Goal: Information Seeking & Learning: Learn about a topic

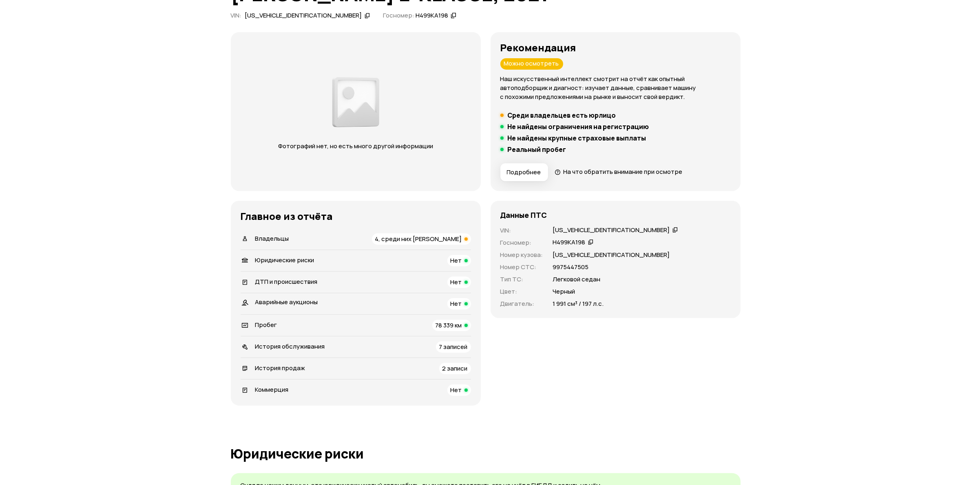
scroll to position [204, 0]
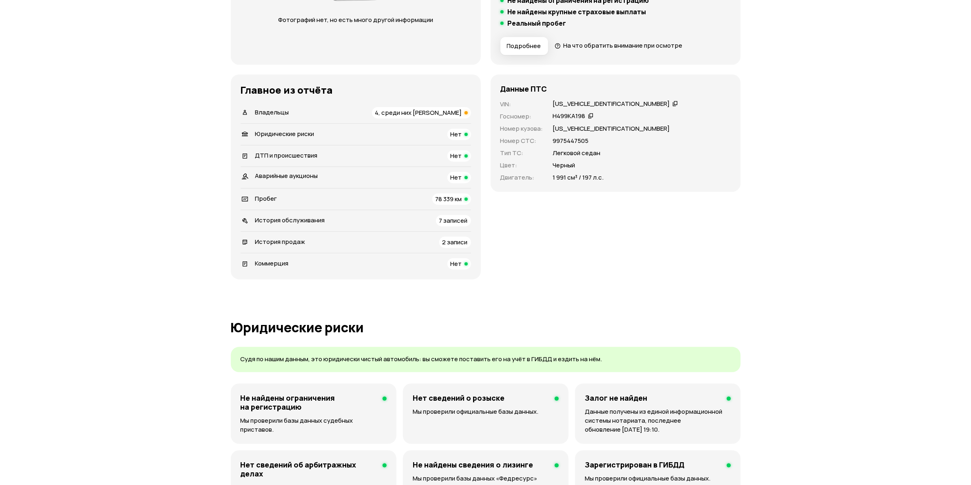
click at [457, 109] on span "4, среди них юрлицо" at bounding box center [418, 112] width 87 height 9
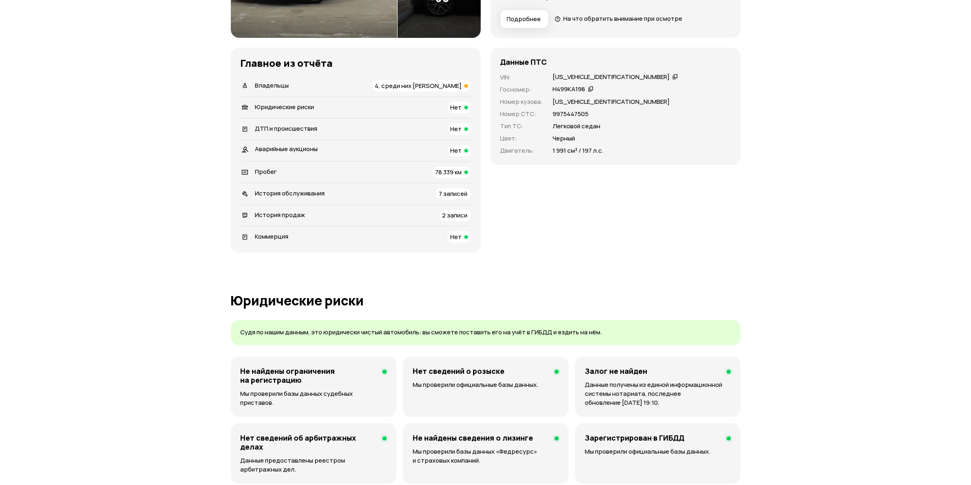
scroll to position [0, 0]
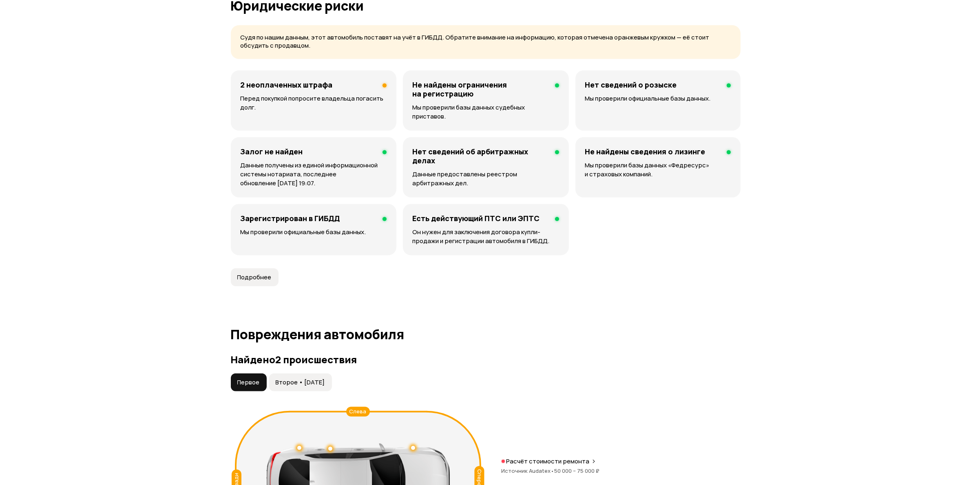
scroll to position [764, 0]
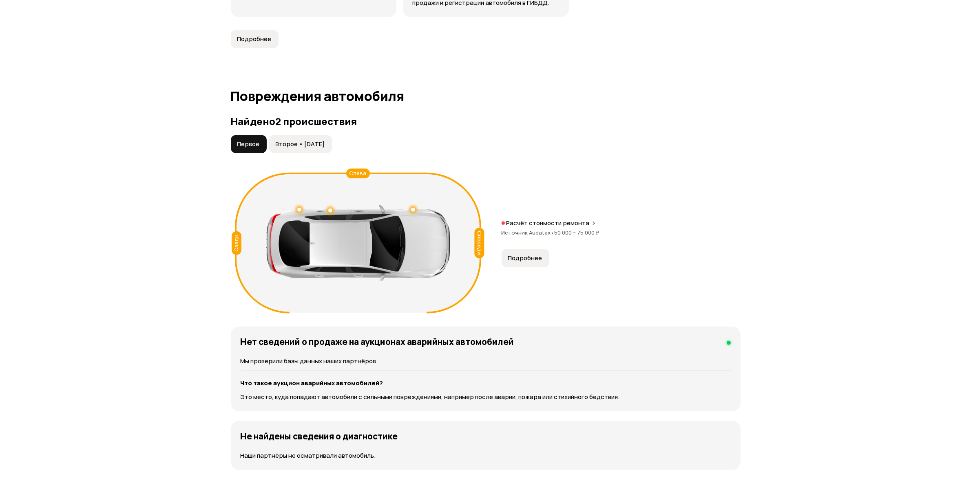
click at [325, 140] on span "Второе • 20 июл 2024" at bounding box center [300, 144] width 49 height 8
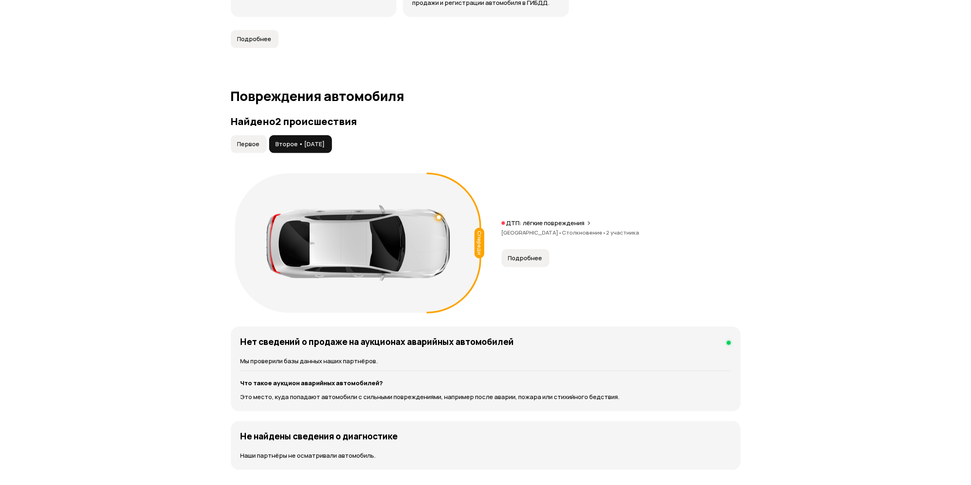
click at [282, 140] on span "Второе • [DATE]" at bounding box center [300, 144] width 49 height 8
click at [528, 260] on div "Спереди ДТП: лёгкие повреждения Санкт-Петербург • Столкновение • 2 участника По…" at bounding box center [486, 244] width 510 height 148
click at [527, 255] on button "Подробнее" at bounding box center [525, 258] width 48 height 18
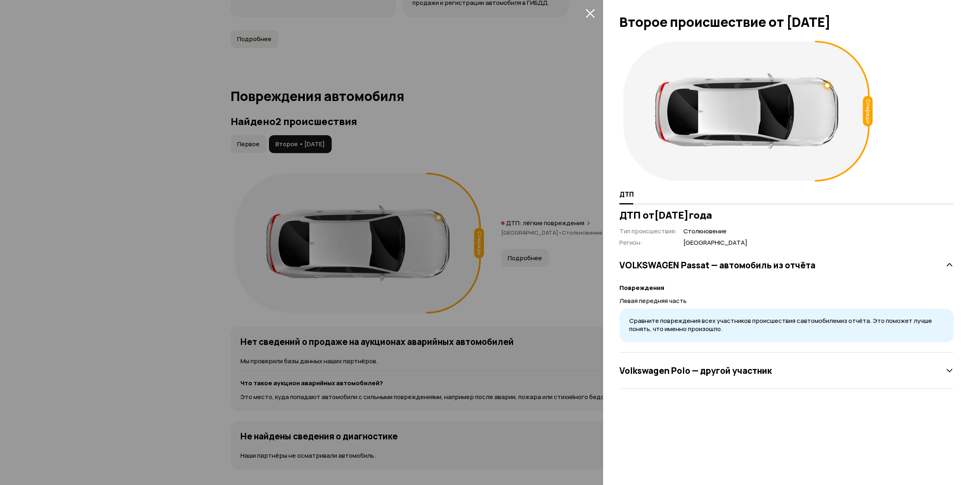
click at [590, 13] on icon "закрыть" at bounding box center [590, 13] width 9 height 9
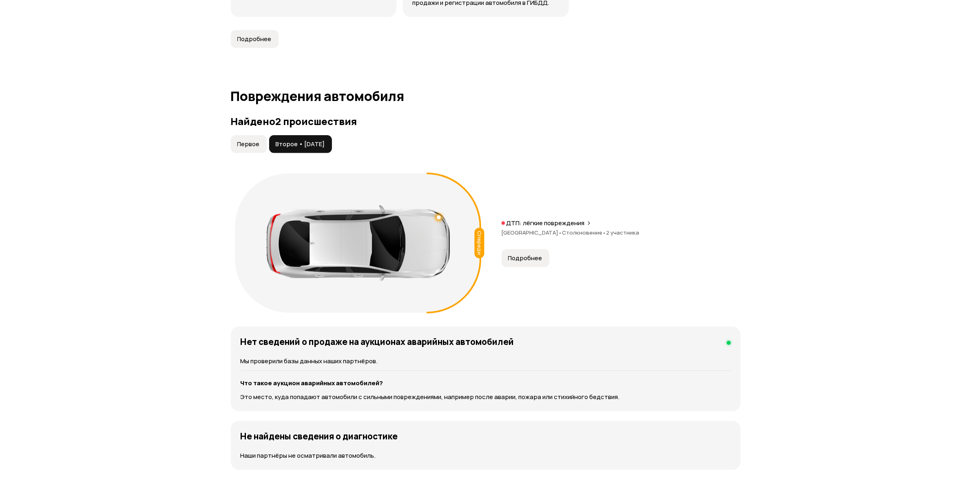
click at [238, 140] on span "Первое" at bounding box center [248, 144] width 22 height 8
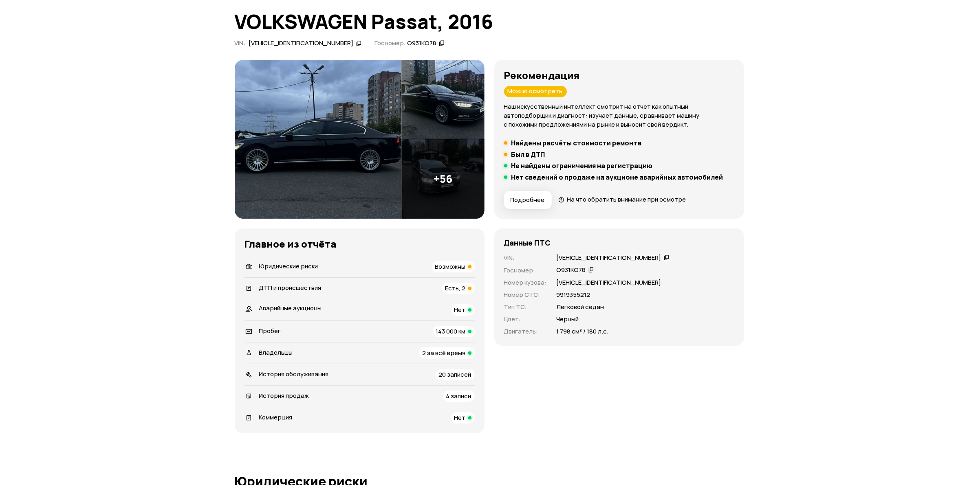
scroll to position [0, 0]
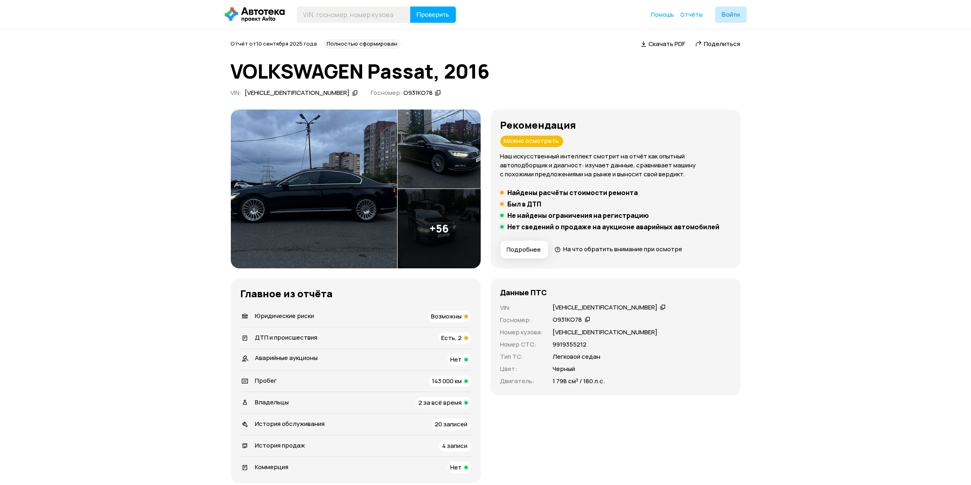
click at [341, 200] on img at bounding box center [314, 189] width 166 height 159
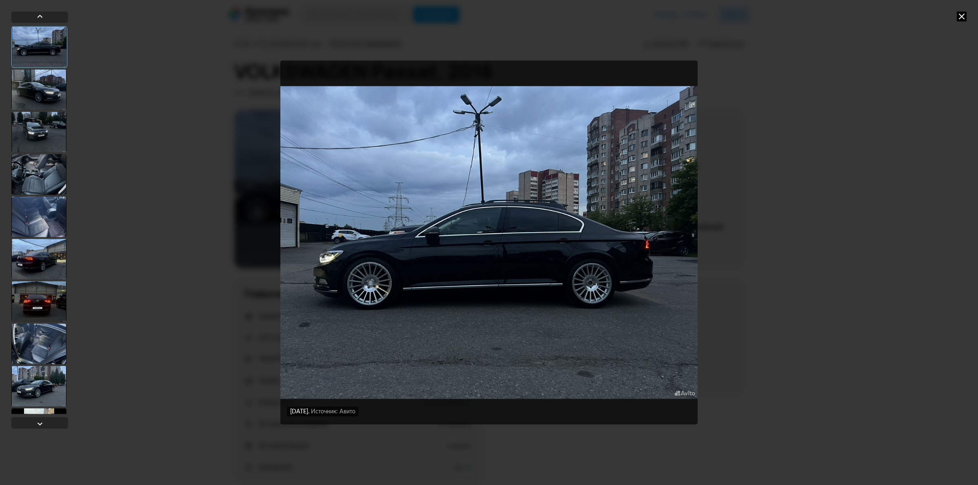
click at [43, 226] on div at bounding box center [38, 216] width 55 height 41
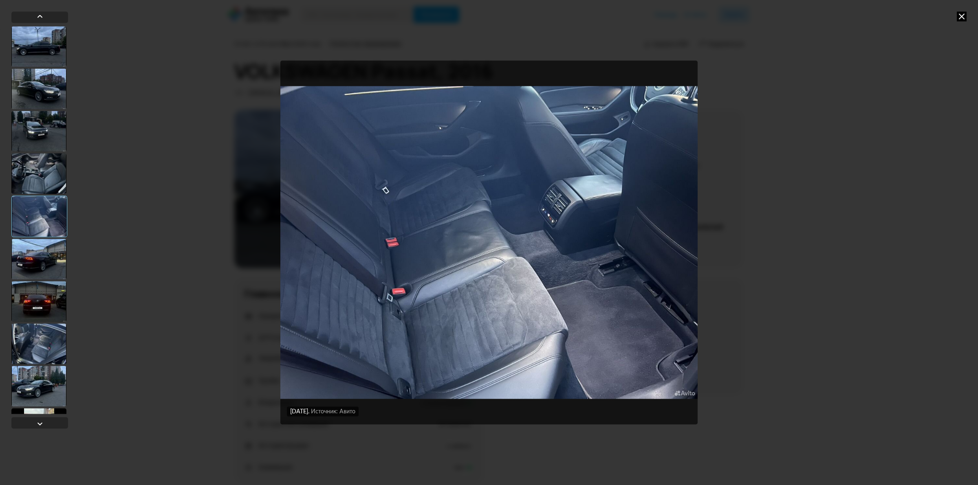
click at [59, 176] on div at bounding box center [38, 173] width 55 height 41
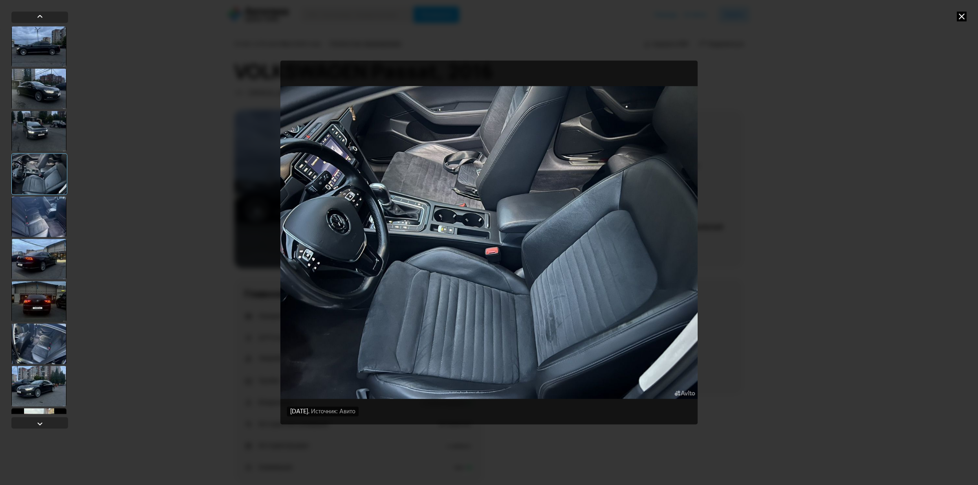
click at [68, 204] on div at bounding box center [39, 220] width 57 height 388
click at [74, 225] on div "15 августа 2025 года Источник: Авито 15 августа 2025 года Источник: Авито 15 ав…" at bounding box center [489, 242] width 978 height 485
click at [77, 237] on div "15 августа 2025 года Источник: Авито 15 августа 2025 года Источник: Авито 15 ав…" at bounding box center [489, 242] width 978 height 485
click at [53, 291] on div at bounding box center [38, 301] width 55 height 41
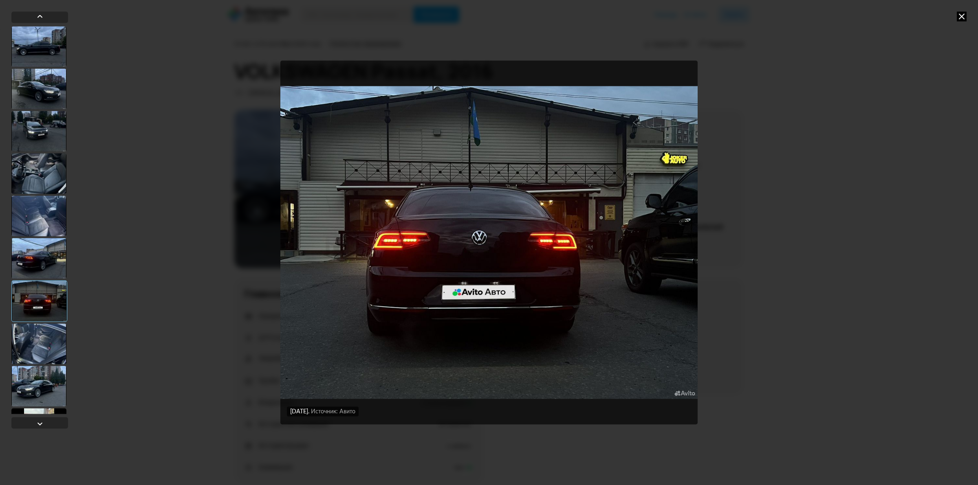
click at [48, 270] on div at bounding box center [38, 258] width 55 height 41
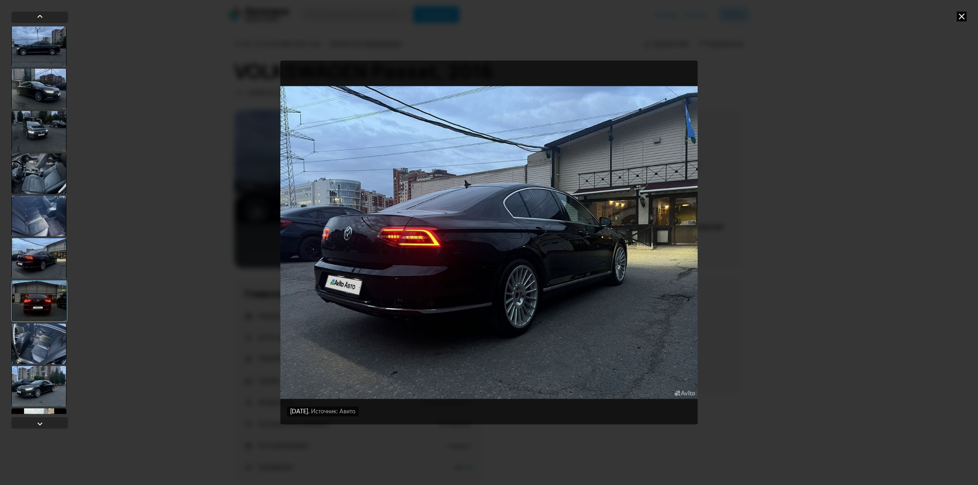
click at [69, 380] on div "15 августа 2025 года Источник: Авито 15 августа 2025 года Источник: Авито 15 ав…" at bounding box center [489, 242] width 978 height 485
click at [69, 386] on div "15 августа 2025 года Источник: Авито 15 августа 2025 года Источник: Авито 15 ав…" at bounding box center [489, 242] width 978 height 485
click at [52, 395] on div at bounding box center [38, 386] width 55 height 41
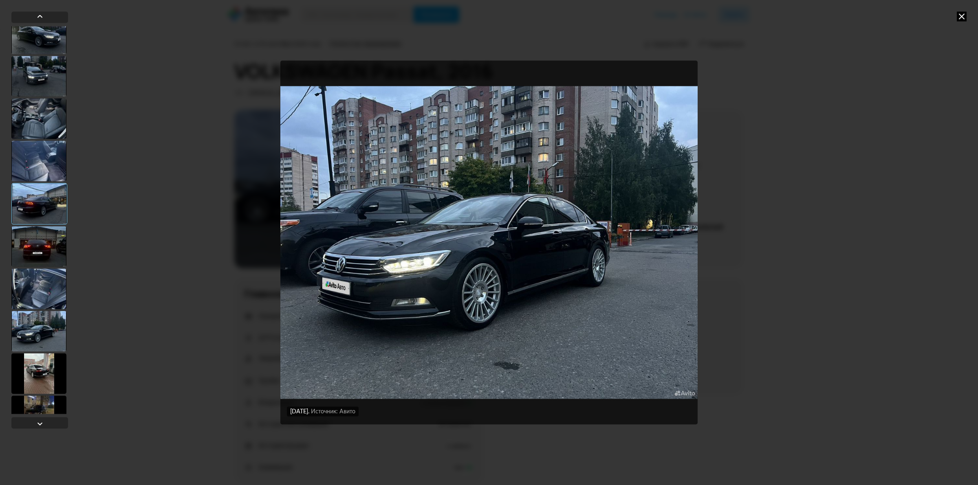
scroll to position [102, 0]
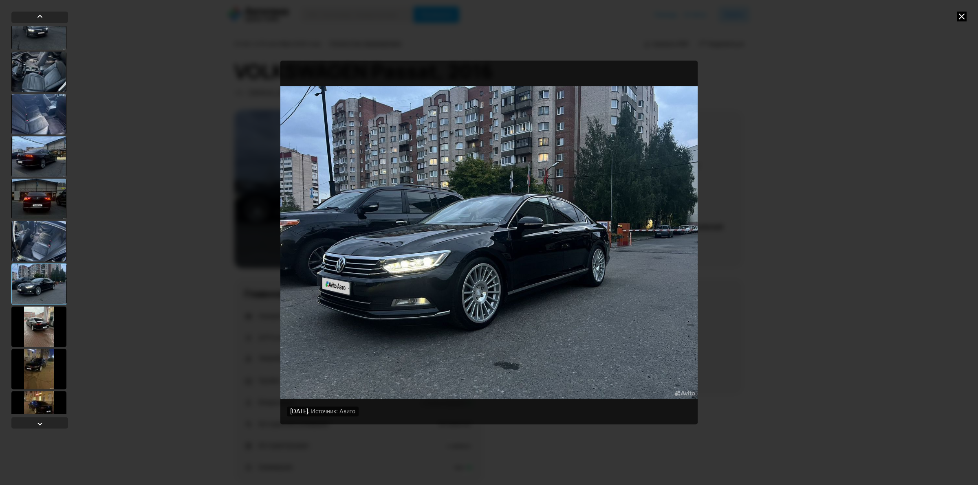
click at [52, 355] on div at bounding box center [38, 369] width 55 height 41
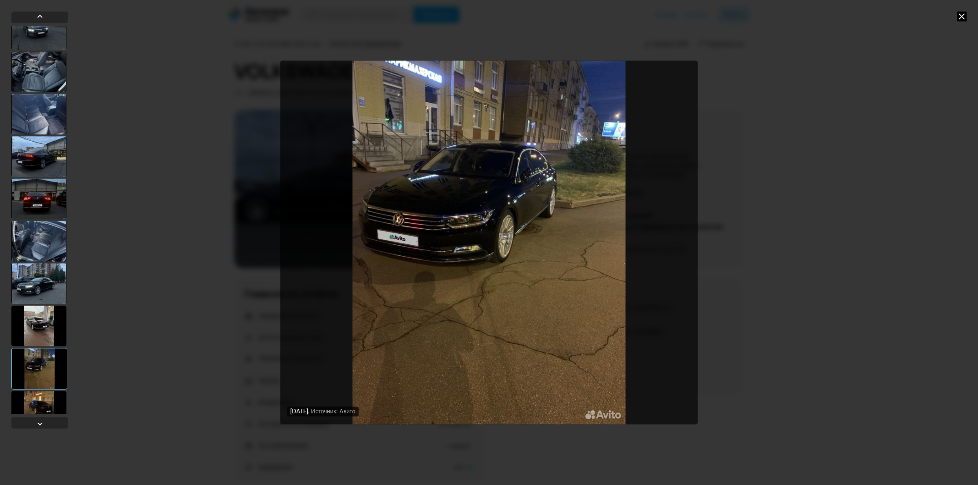
click at [52, 312] on div at bounding box center [38, 326] width 55 height 41
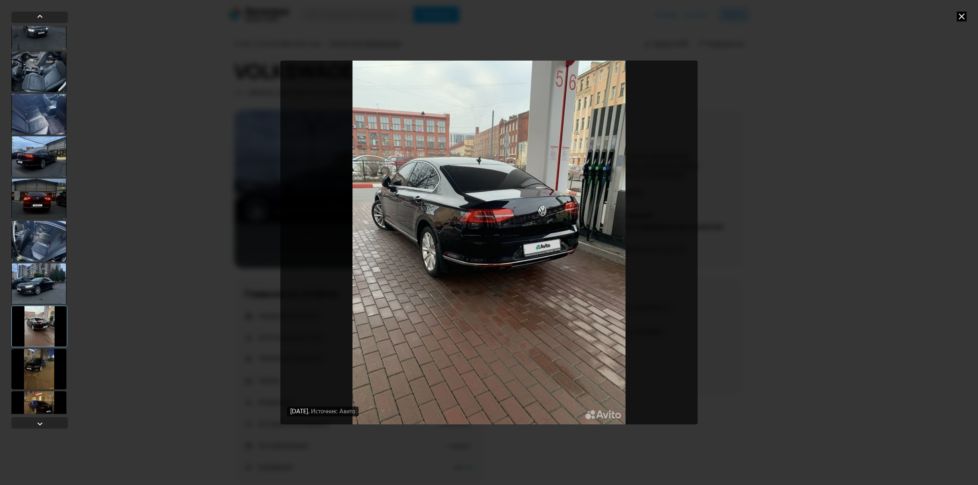
click at [59, 398] on div at bounding box center [38, 411] width 55 height 41
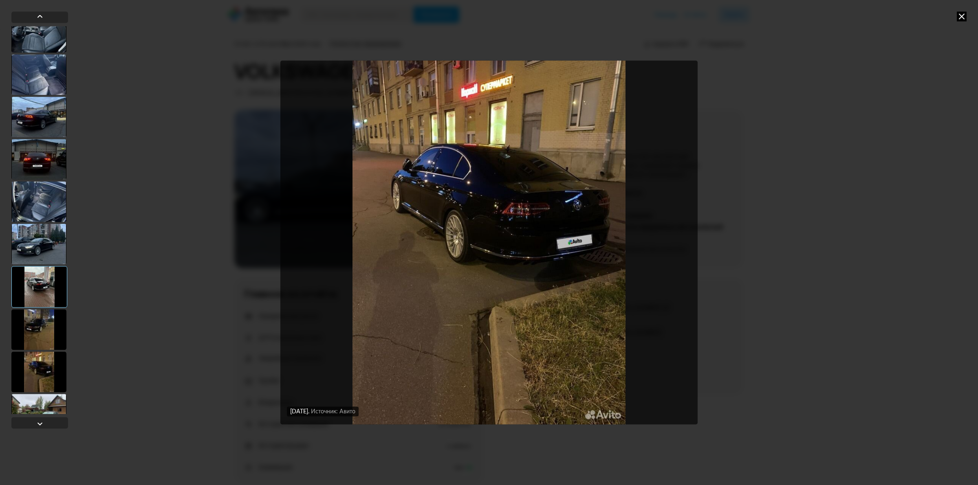
scroll to position [306, 0]
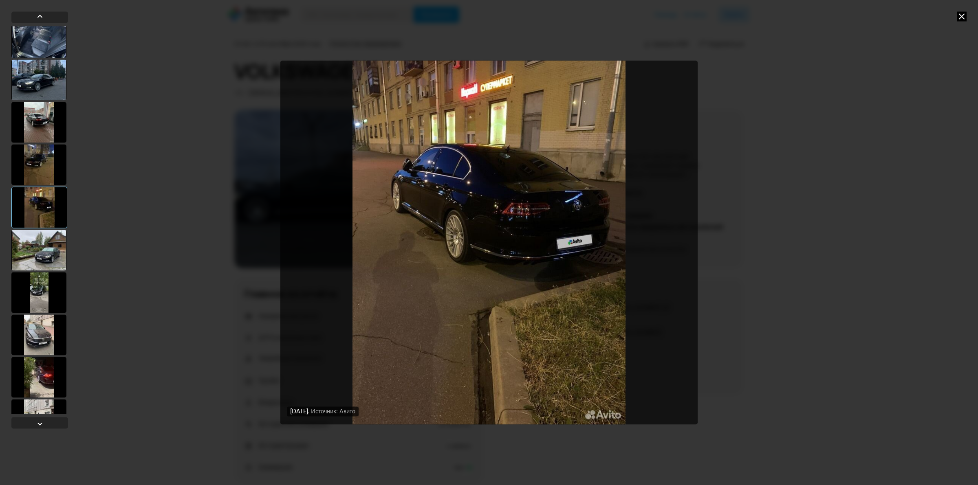
click at [58, 379] on div at bounding box center [38, 377] width 55 height 41
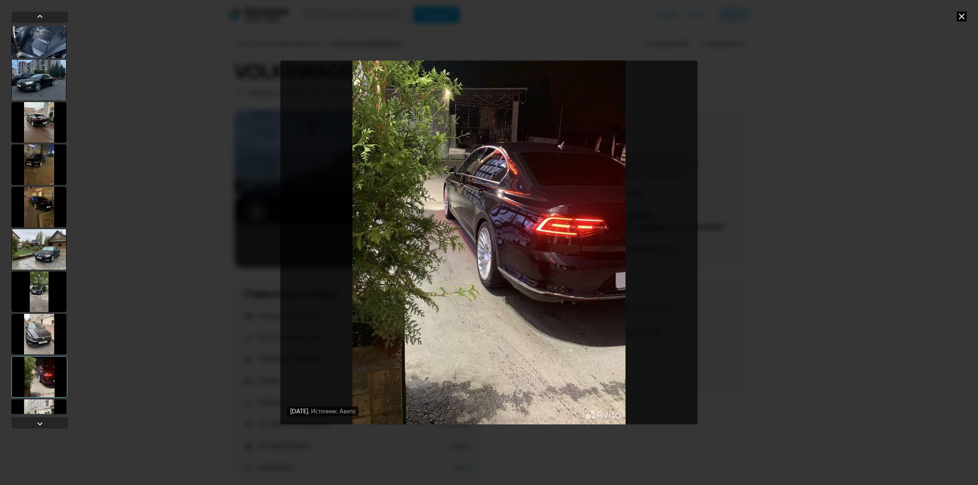
click at [74, 423] on div "15 августа 2025 года Источник: Авито 15 августа 2025 года Источник: Авито 15 ав…" at bounding box center [489, 242] width 978 height 485
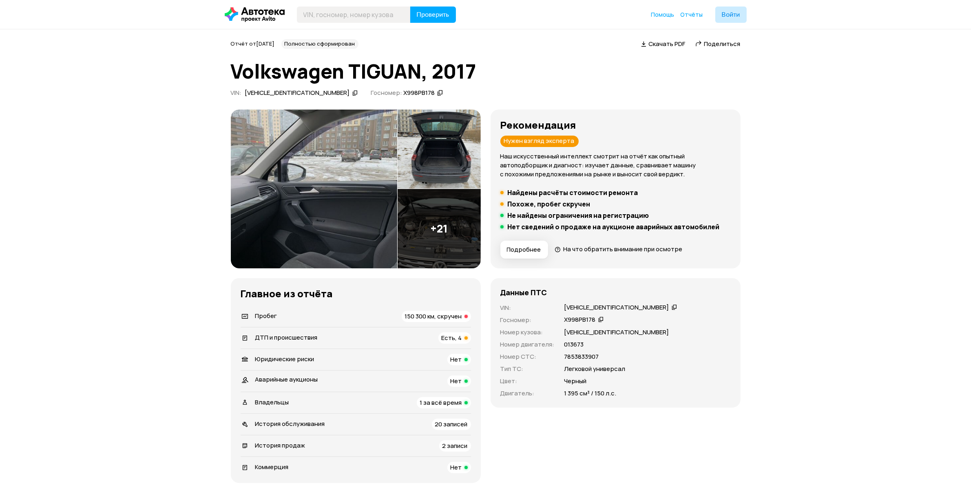
click at [433, 255] on img at bounding box center [438, 228] width 83 height 79
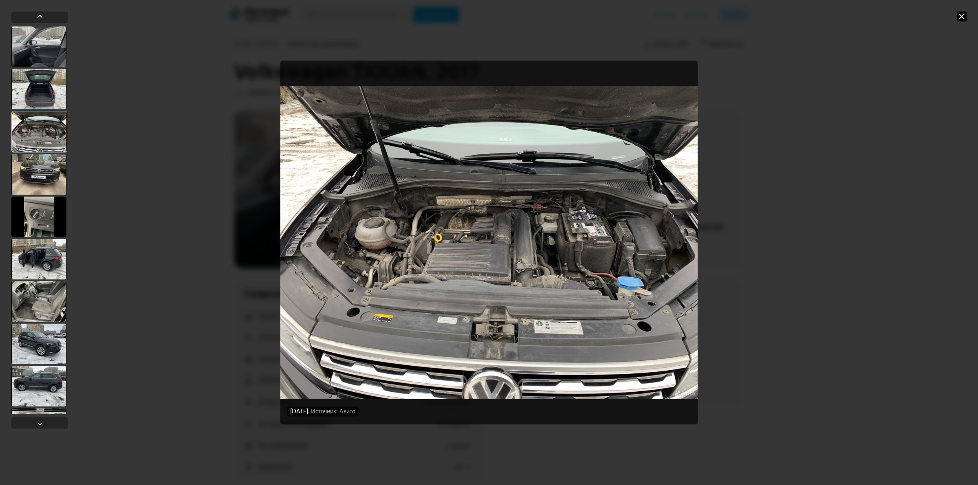
click at [37, 271] on div at bounding box center [38, 259] width 55 height 41
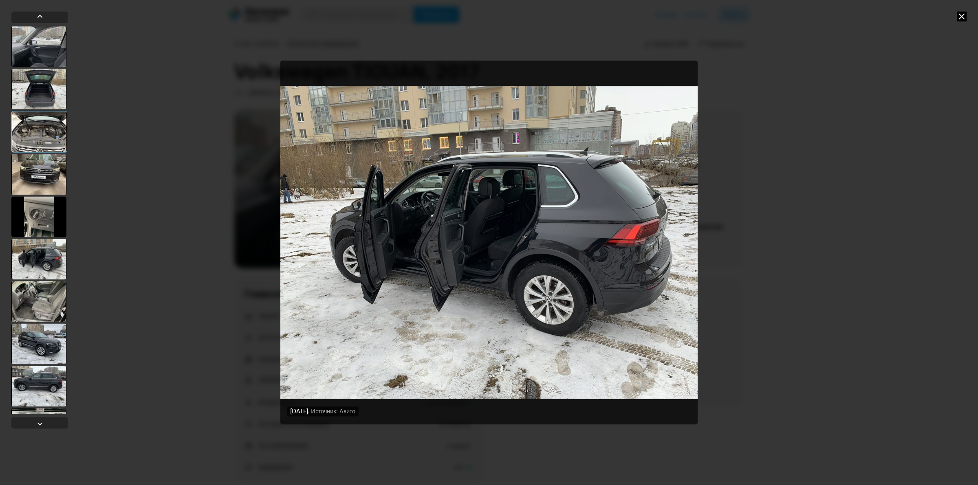
click at [44, 294] on div at bounding box center [38, 301] width 55 height 41
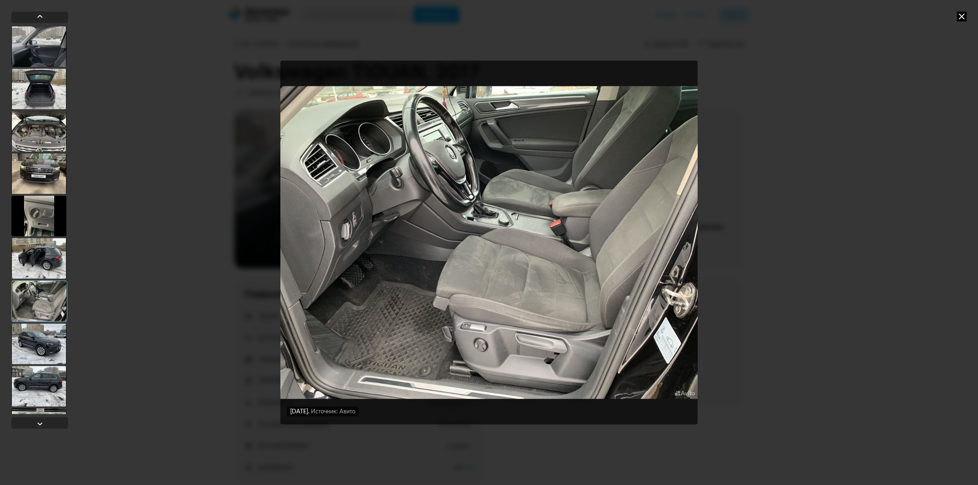
click at [958, 21] on icon at bounding box center [962, 16] width 10 height 10
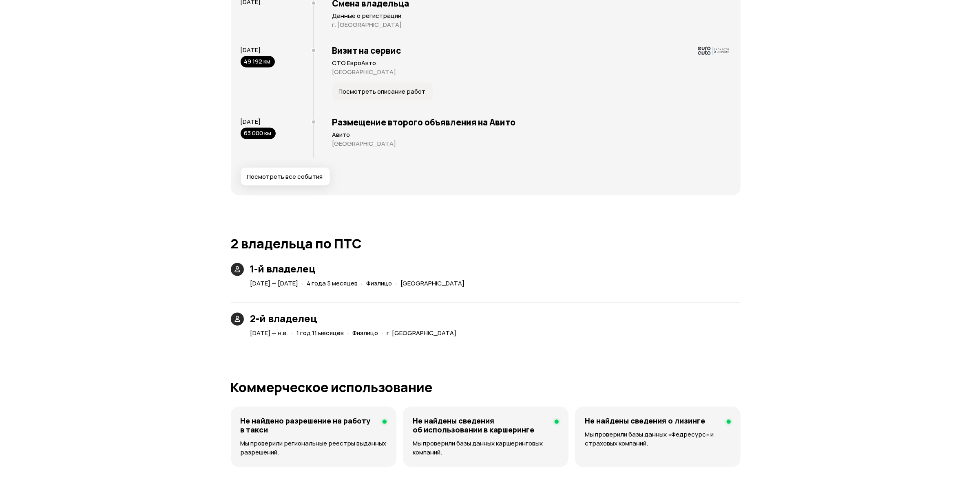
scroll to position [1732, 0]
